Goal: Find specific page/section: Find specific page/section

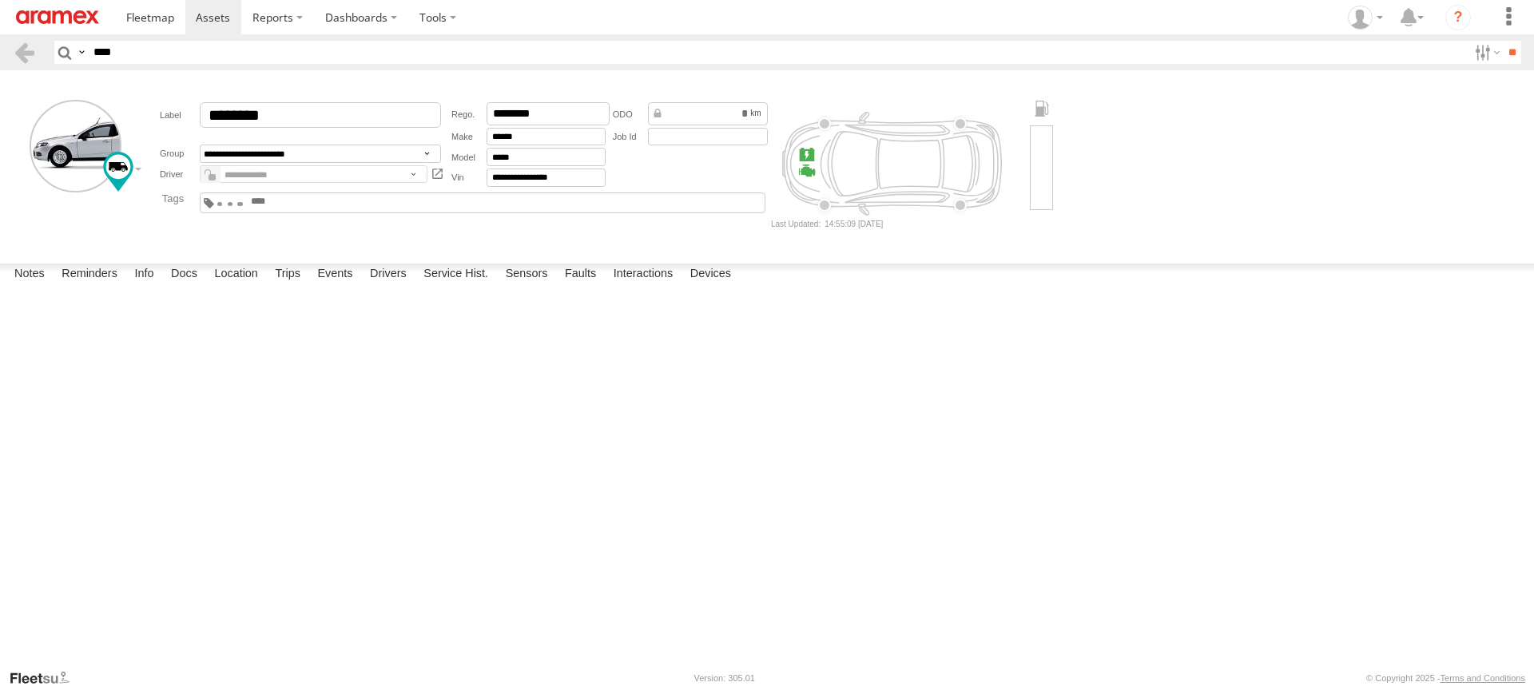
drag, startPoint x: 141, startPoint y: 56, endPoint x: 58, endPoint y: 56, distance: 82.3
click at [58, 56] on div "Search Query Asset ID Asset Label Registration Manufacturer Model VIN Job ID De…" at bounding box center [778, 52] width 1449 height 23
click at [1503, 41] on input "**" at bounding box center [1512, 52] width 18 height 23
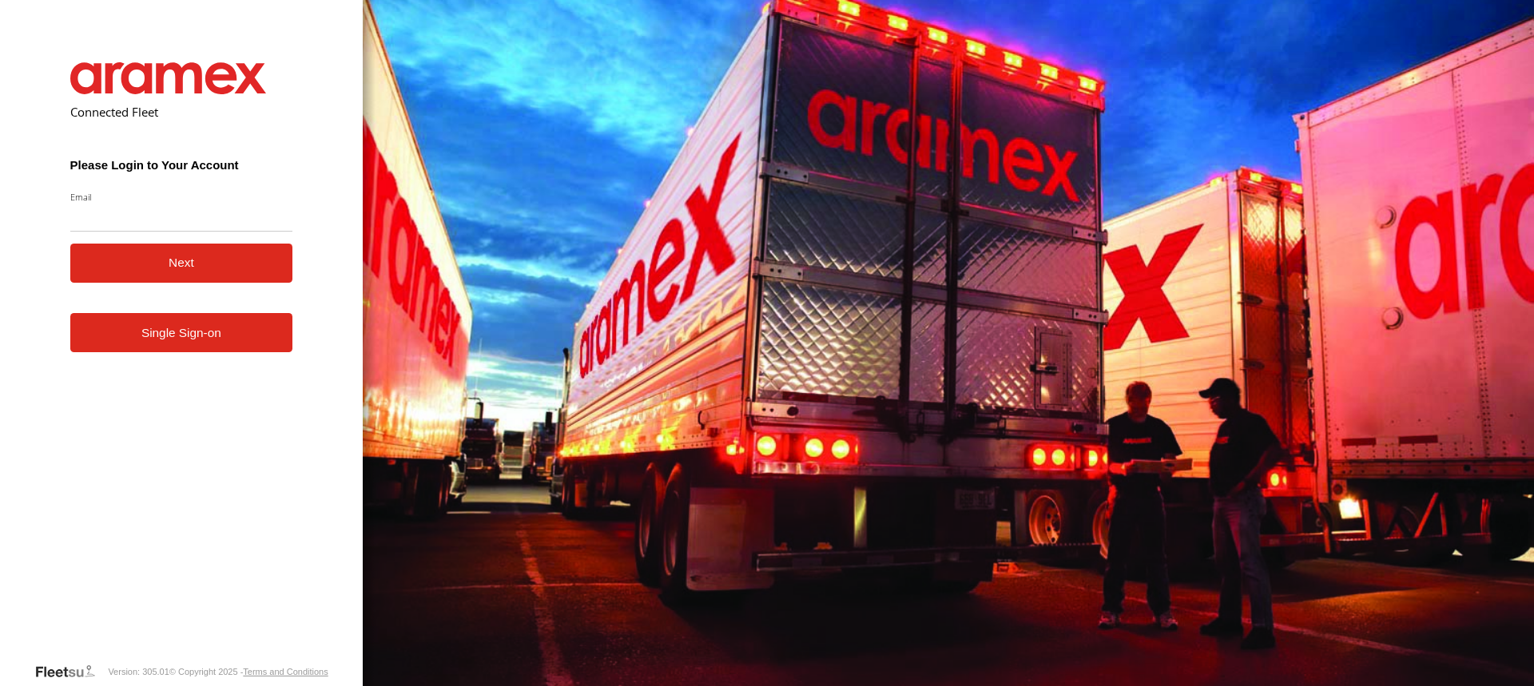
click at [144, 349] on link "Single Sign-on" at bounding box center [181, 332] width 223 height 39
click at [145, 346] on link "Single Sign-on" at bounding box center [181, 332] width 223 height 39
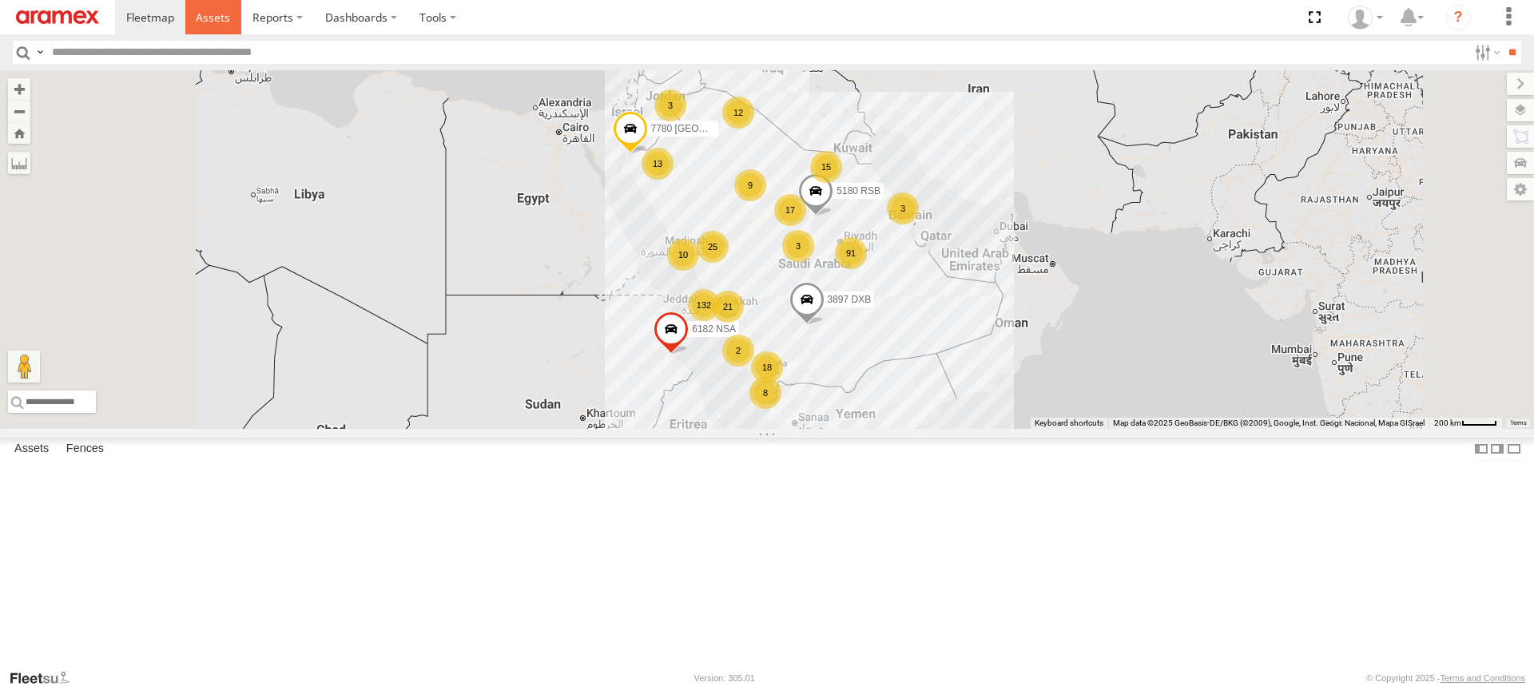
click at [203, 14] on span at bounding box center [213, 17] width 34 height 15
